Goal: Browse casually: Explore the website without a specific task or goal

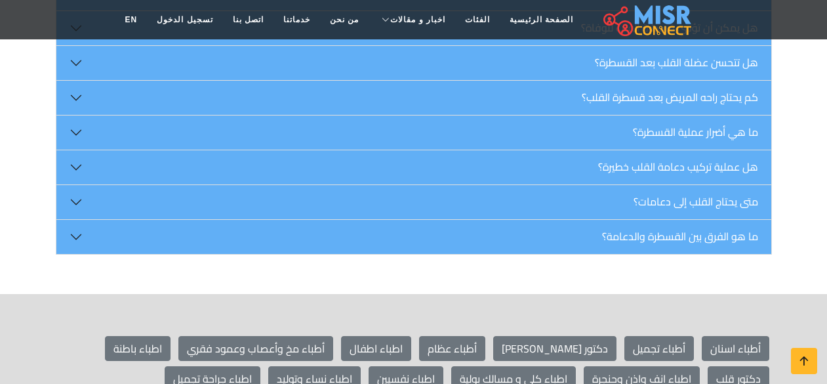
scroll to position [2134, 0]
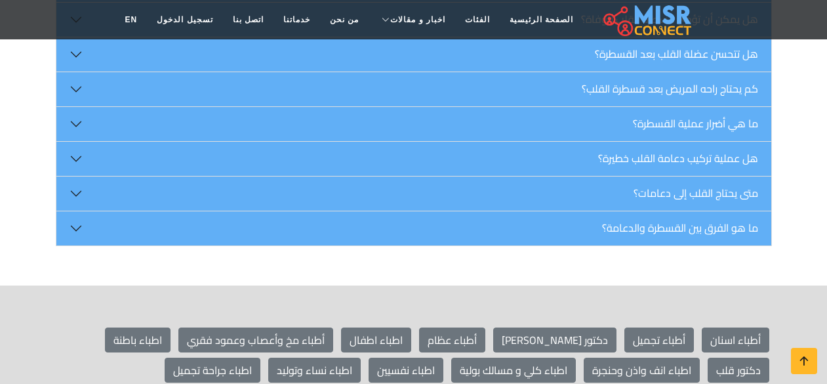
drag, startPoint x: 750, startPoint y: 271, endPoint x: 711, endPoint y: 266, distance: 39.0
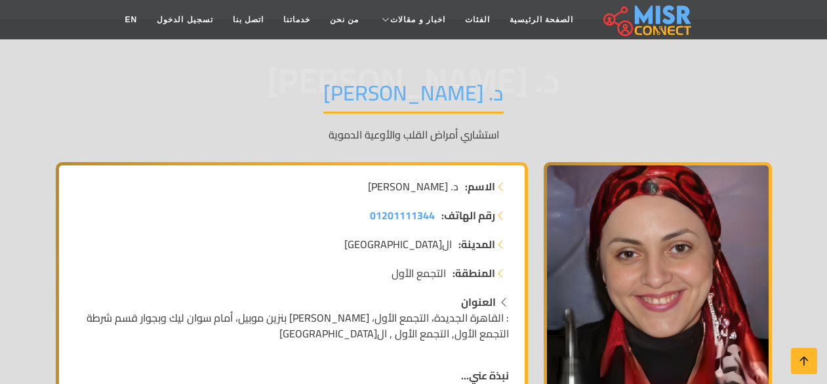
scroll to position [0, 0]
